Goal: Information Seeking & Learning: Learn about a topic

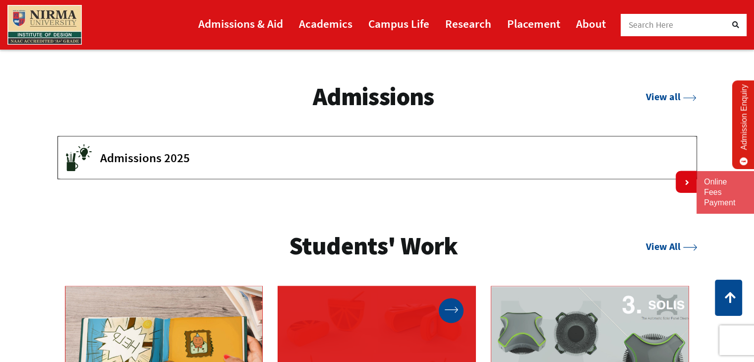
scroll to position [1437, 0]
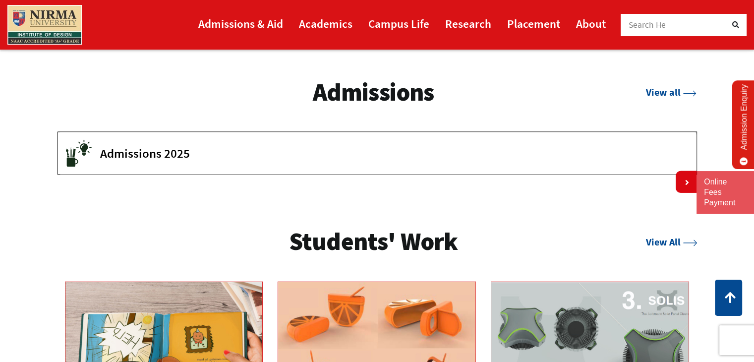
click at [733, 21] on icon at bounding box center [735, 24] width 7 height 7
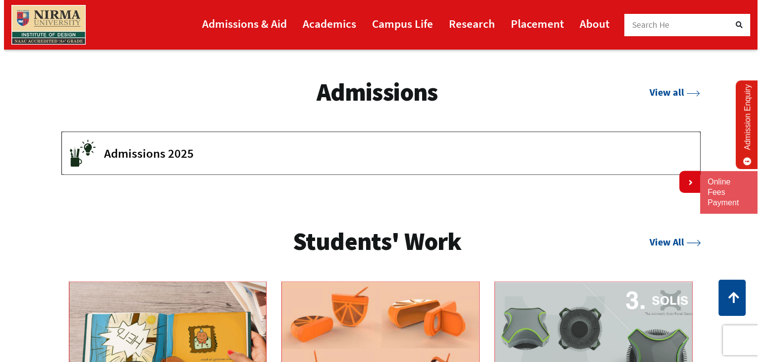
scroll to position [0, 0]
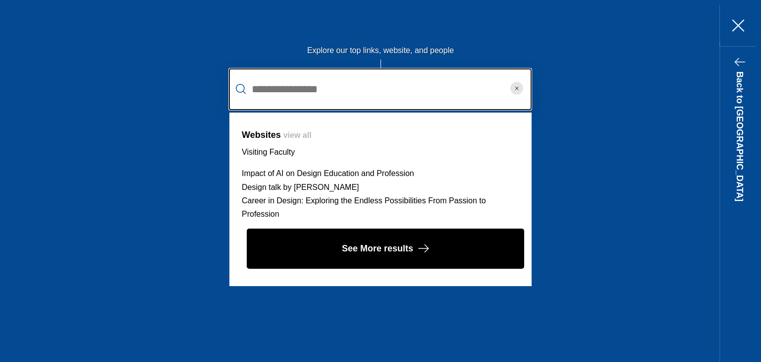
type input "**********"
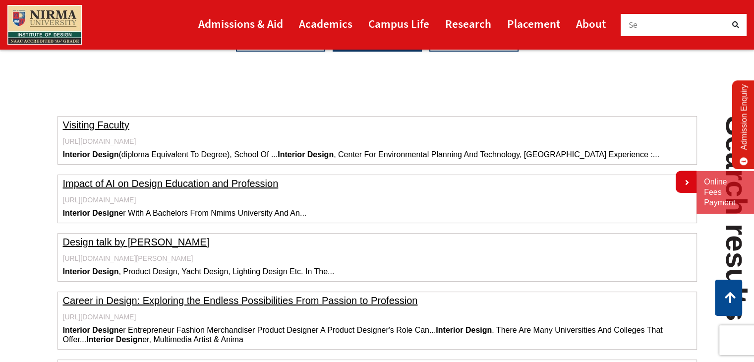
scroll to position [307, 0]
click at [109, 122] on link "Visiting Faculty" at bounding box center [96, 124] width 66 height 11
click at [308, 22] on link "Academics" at bounding box center [326, 23] width 54 height 22
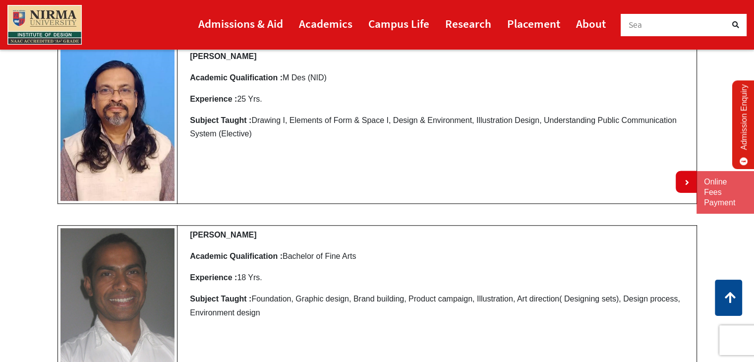
scroll to position [878, 0]
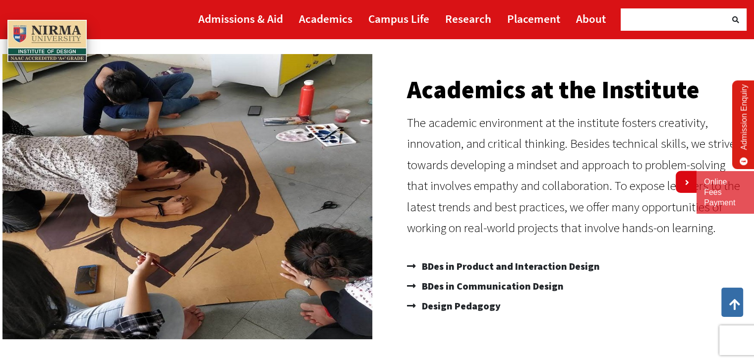
scroll to position [55, 0]
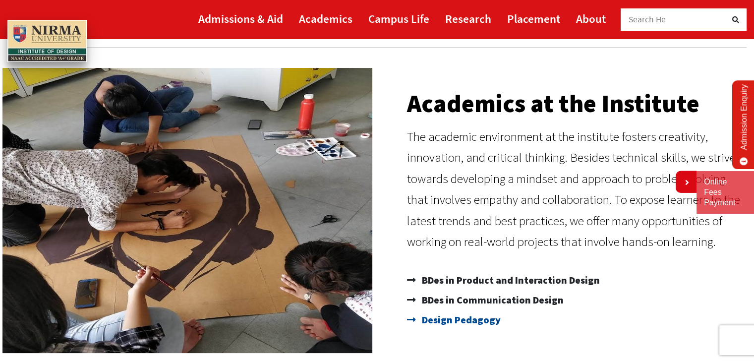
click at [453, 316] on span "Design Pedagogy" at bounding box center [459, 320] width 81 height 20
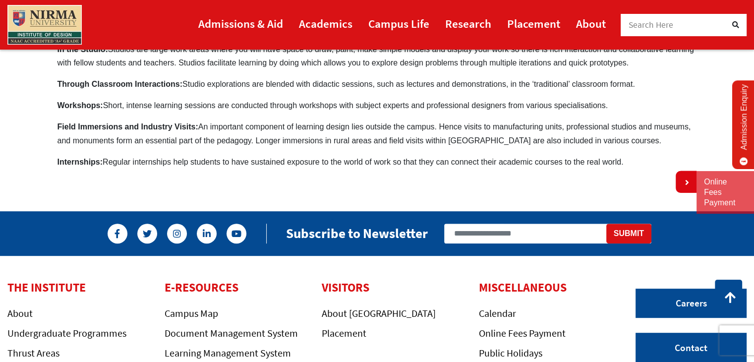
scroll to position [305, 0]
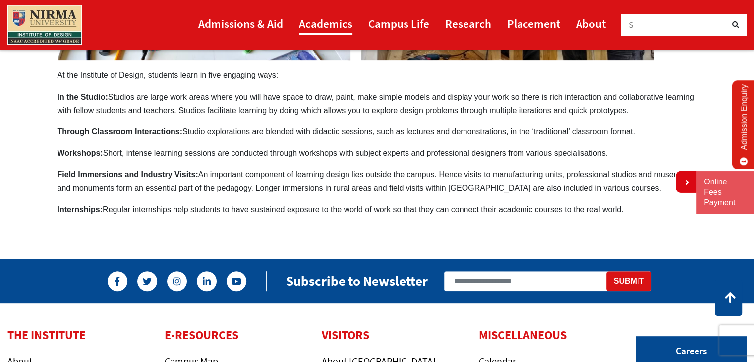
click at [341, 21] on link "Academics" at bounding box center [326, 23] width 54 height 22
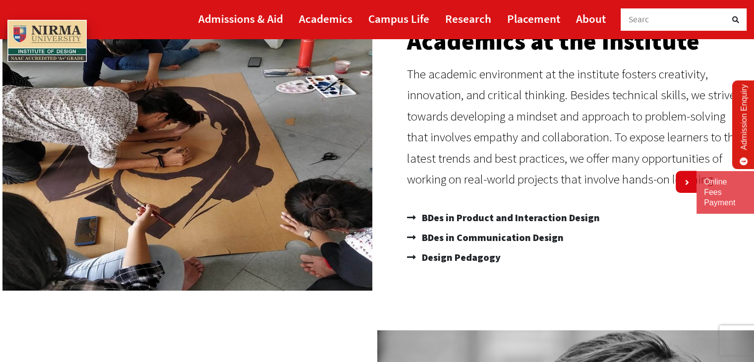
scroll to position [117, 0]
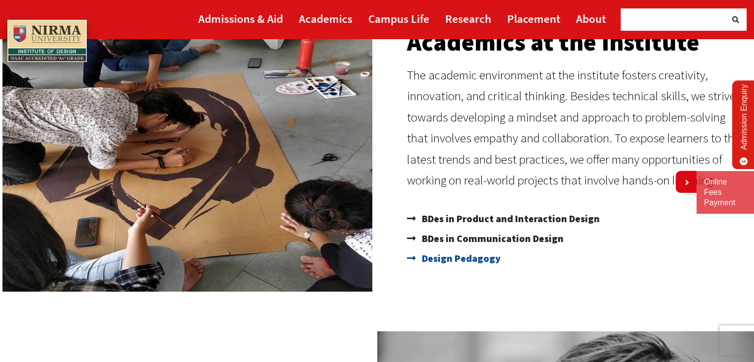
click at [474, 261] on span "Design Pedagogy" at bounding box center [459, 258] width 81 height 20
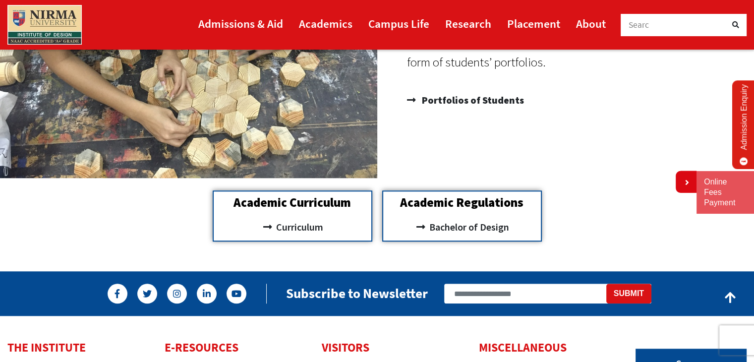
scroll to position [899, 0]
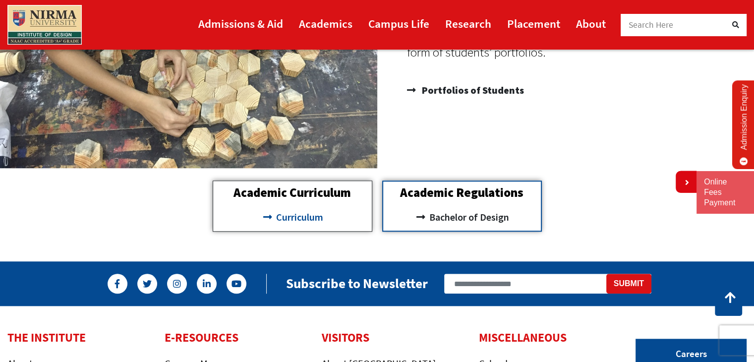
click at [319, 213] on span "Curriculum" at bounding box center [299, 217] width 50 height 17
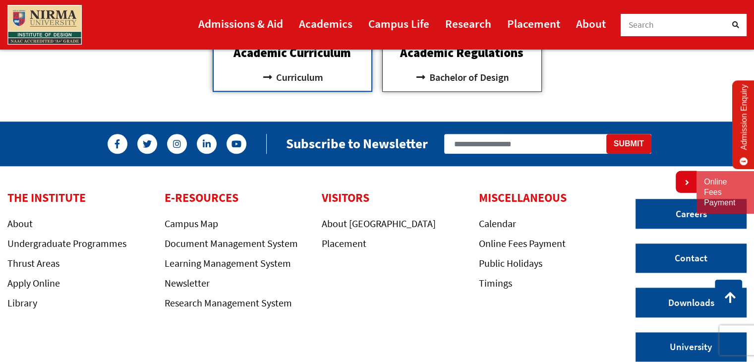
scroll to position [1040, 0]
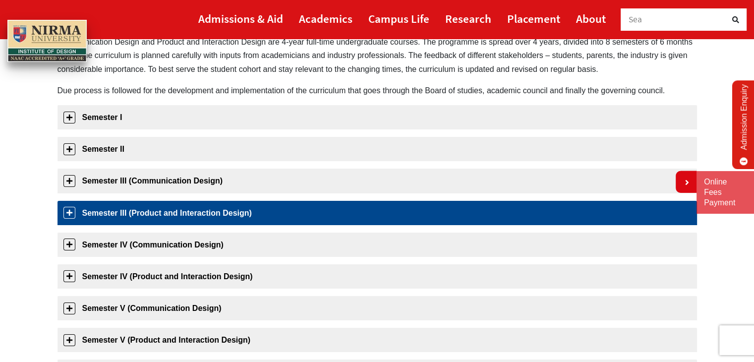
drag, startPoint x: 0, startPoint y: 0, endPoint x: 273, endPoint y: 218, distance: 349.4
click at [273, 218] on link "Semester III (Product and Interaction Design)" at bounding box center [376, 213] width 639 height 24
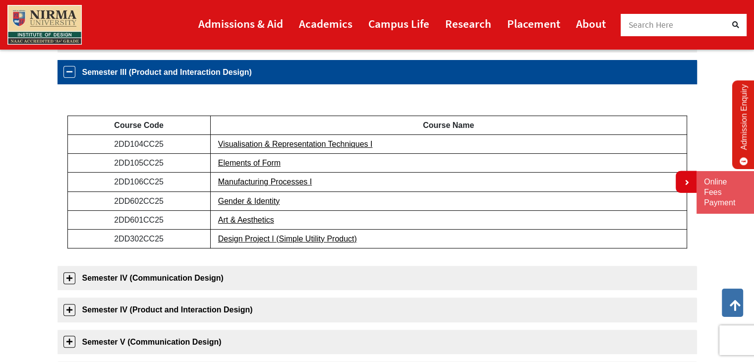
scroll to position [252, 0]
click at [133, 72] on link "Semester III (Product and Interaction Design)" at bounding box center [376, 72] width 639 height 24
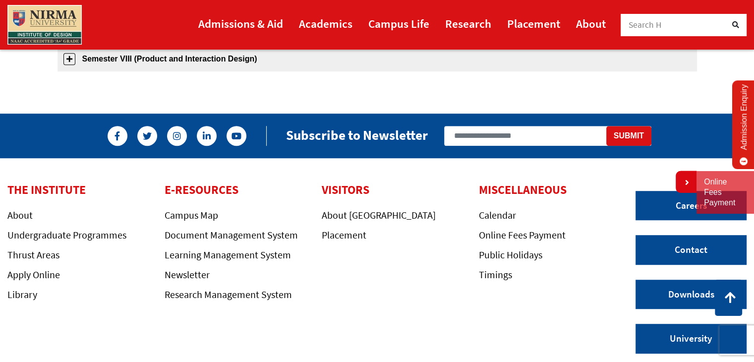
scroll to position [595, 0]
